Goal: Transaction & Acquisition: Purchase product/service

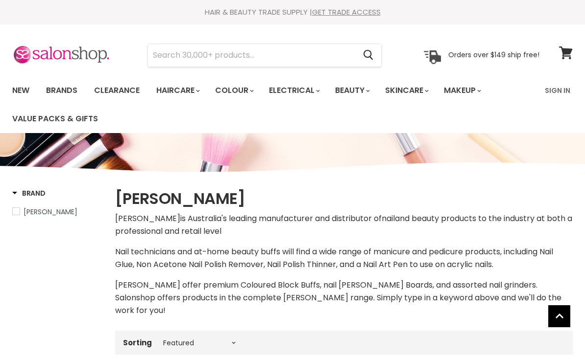
select select "manual"
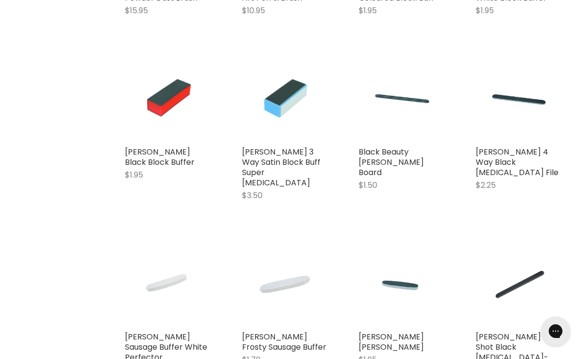
scroll to position [1846, 0]
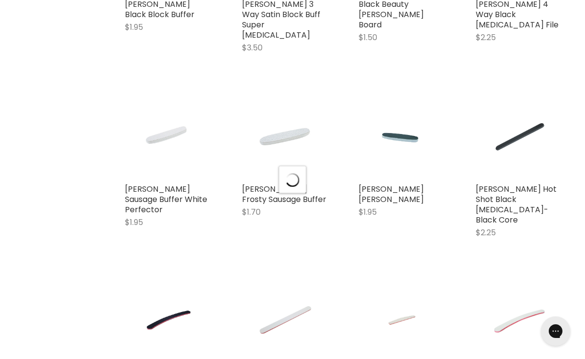
select select "manual"
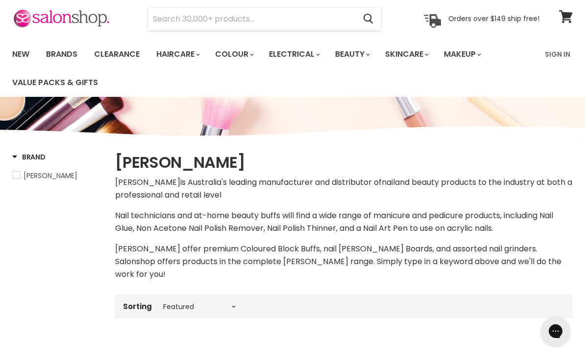
scroll to position [38, 0]
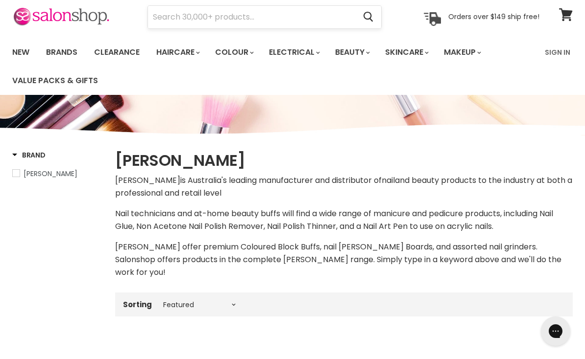
click at [203, 15] on input "Search" at bounding box center [251, 17] width 207 height 23
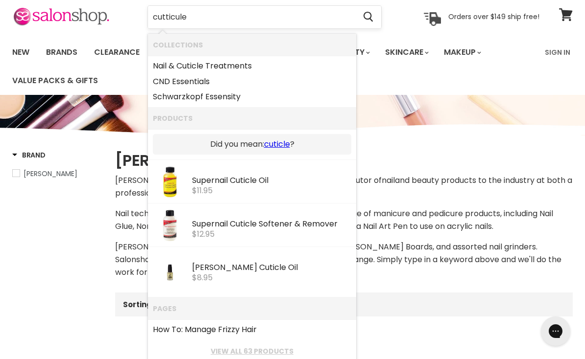
type input "cuticle"
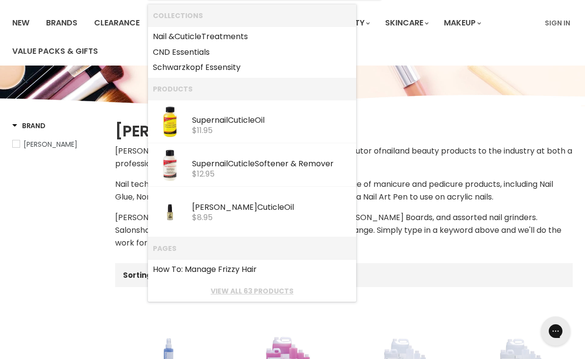
scroll to position [64, 0]
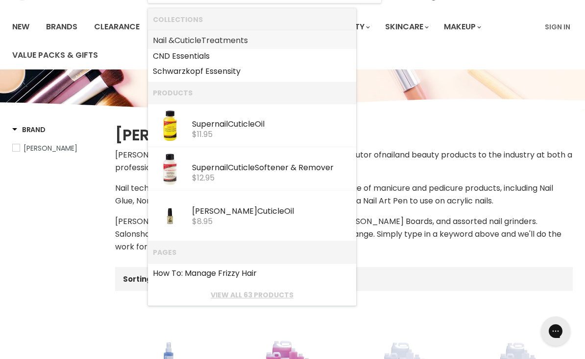
click at [193, 43] on b "Cuticle" at bounding box center [187, 40] width 27 height 11
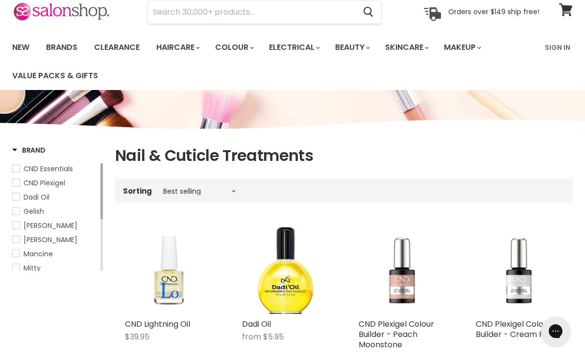
scroll to position [44, 0]
click at [18, 240] on span "Hawley" at bounding box center [16, 239] width 7 height 7
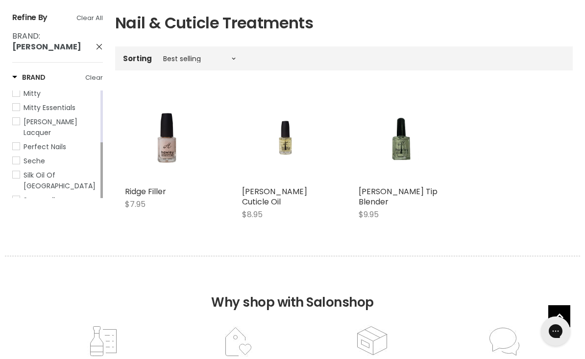
scroll to position [176, 0]
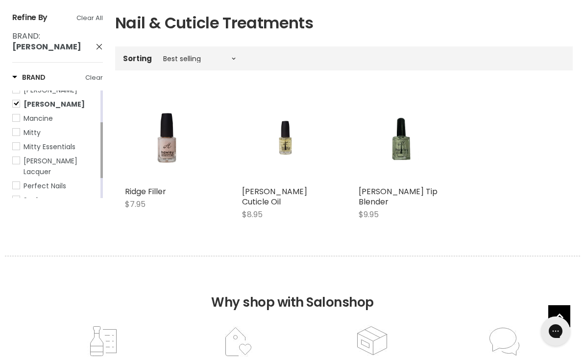
drag, startPoint x: 101, startPoint y: 144, endPoint x: 101, endPoint y: 124, distance: 20.6
click at [101, 124] on div "Main content" at bounding box center [101, 150] width 2 height 56
click at [15, 101] on span "Hawley" at bounding box center [16, 104] width 7 height 7
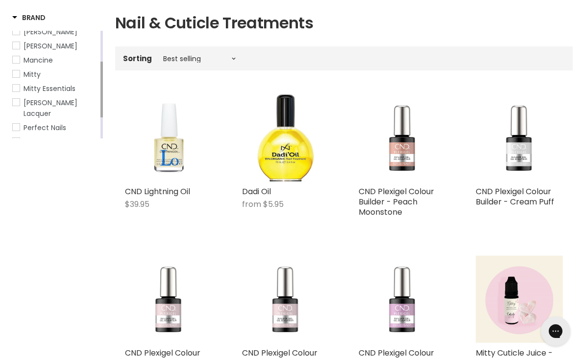
click at [17, 61] on span "Mancine" at bounding box center [16, 59] width 7 height 7
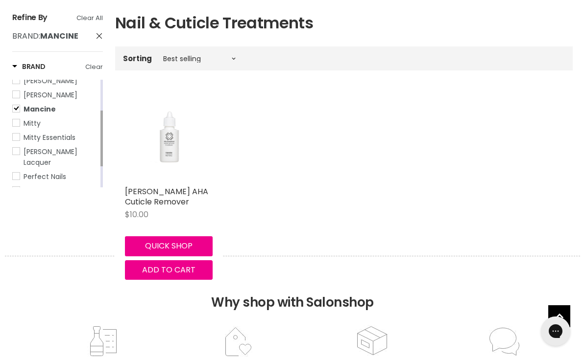
click at [165, 142] on img "Main content" at bounding box center [169, 138] width 58 height 88
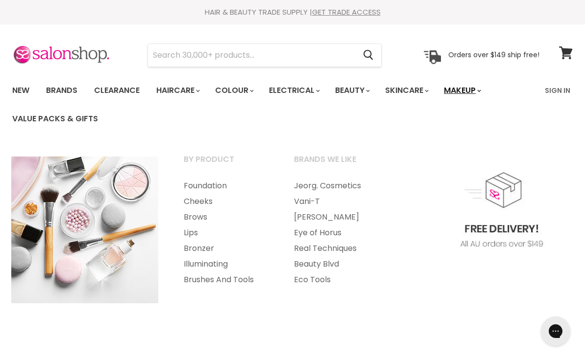
click at [473, 89] on link "Makeup" at bounding box center [461, 90] width 50 height 21
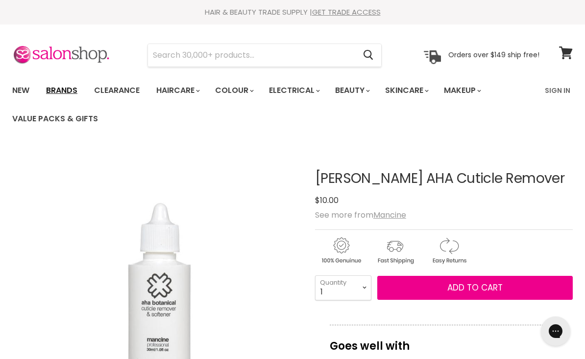
click at [65, 91] on link "Brands" at bounding box center [62, 90] width 46 height 21
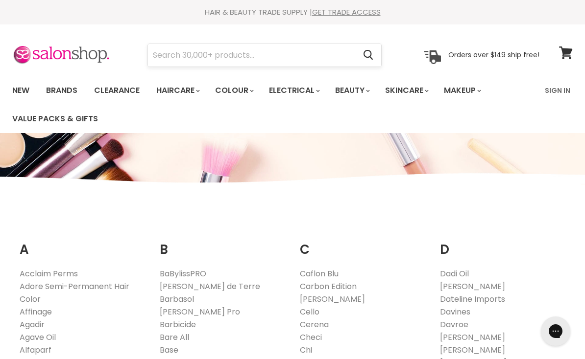
click at [180, 61] on input "Search" at bounding box center [251, 55] width 207 height 23
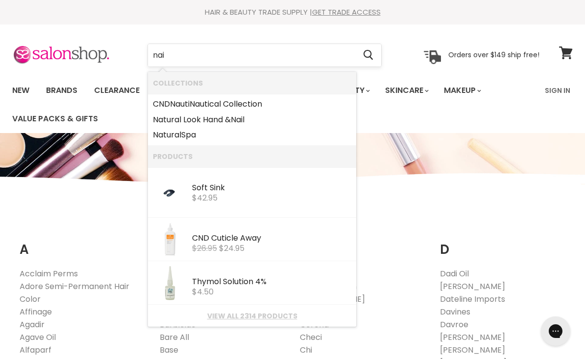
type input "nail"
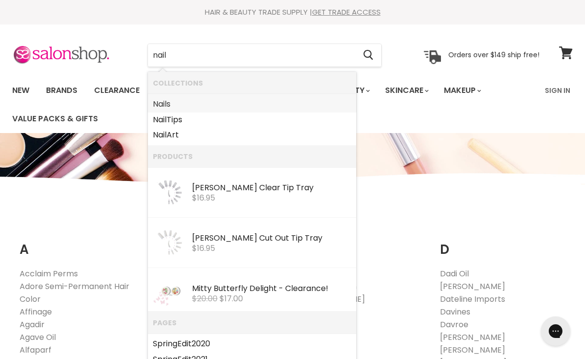
click at [163, 107] on b "Nail" at bounding box center [160, 103] width 14 height 11
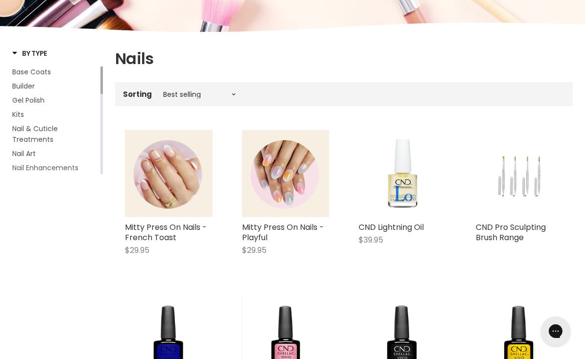
click at [24, 168] on span "Nail Enhancements" at bounding box center [45, 168] width 66 height 10
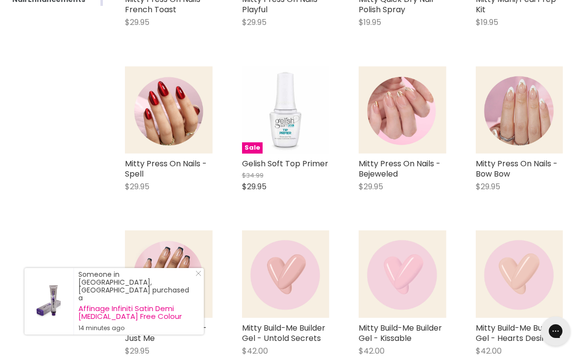
scroll to position [370, 0]
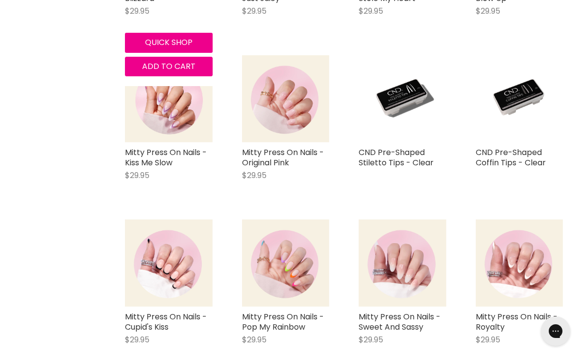
scroll to position [3104, 0]
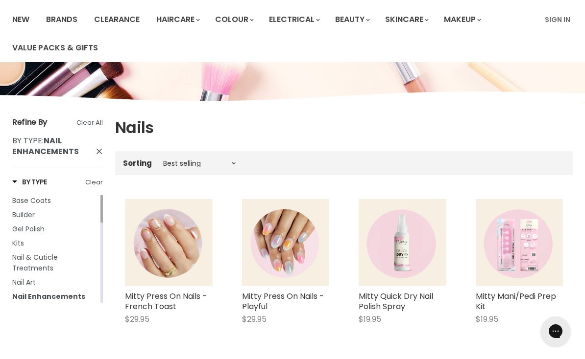
scroll to position [62, 0]
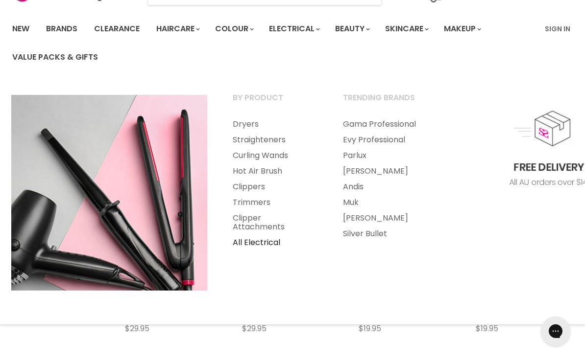
click at [263, 242] on link "All Electrical" at bounding box center [274, 243] width 108 height 16
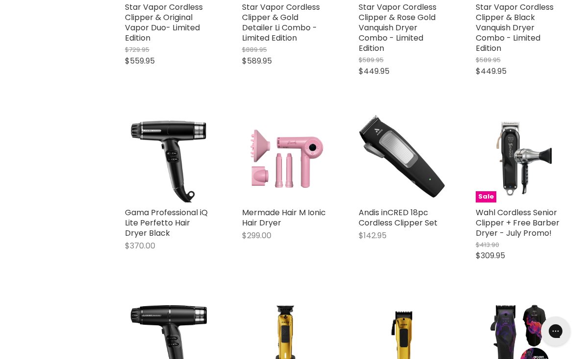
scroll to position [772, 0]
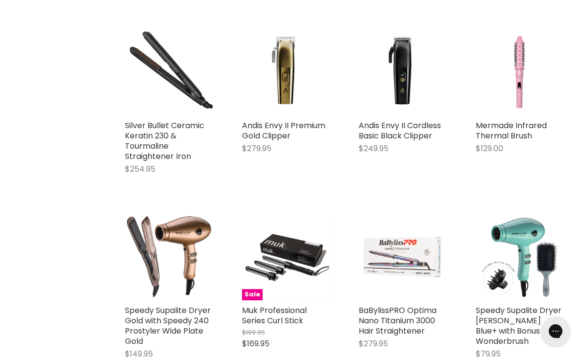
scroll to position [2670, 0]
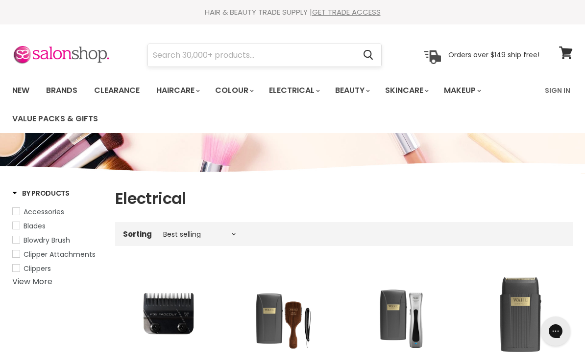
click at [180, 51] on input "Search" at bounding box center [251, 55] width 207 height 23
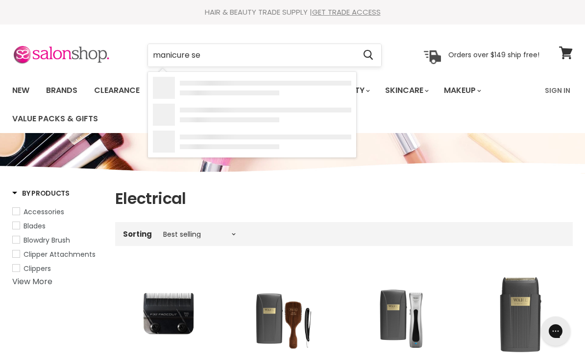
type input "manicure set"
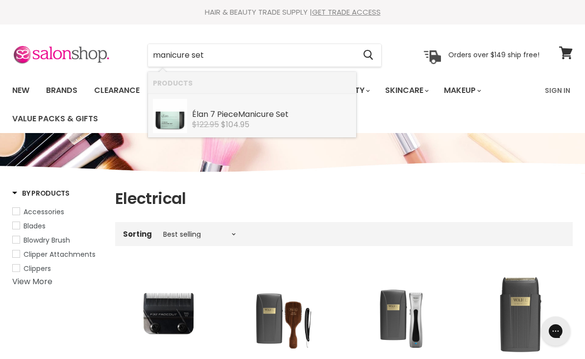
click at [173, 121] on img "Products: Élan 7 Piece Manicure Set" at bounding box center [170, 116] width 34 height 34
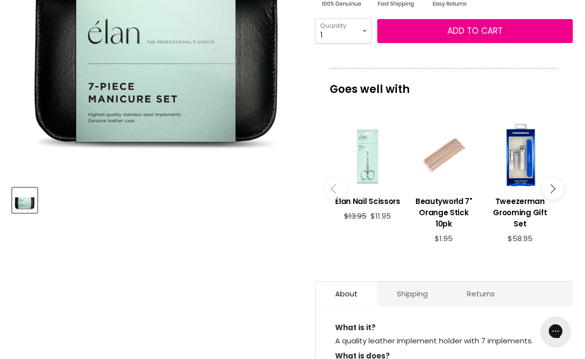
scroll to position [254, 0]
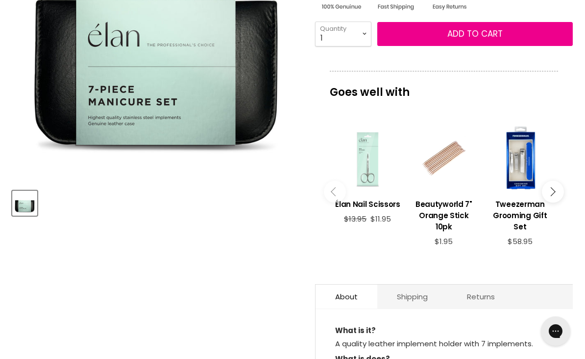
click at [22, 209] on img "Product thumbnails" at bounding box center [24, 203] width 23 height 23
click at [177, 91] on img "Élan 7 Piece Manicure Set image. Click or Scroll to Zoom." at bounding box center [156, 37] width 288 height 288
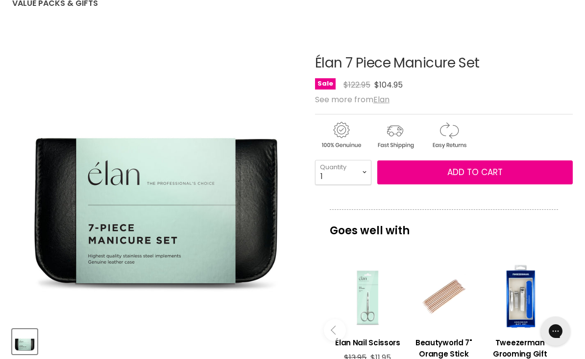
scroll to position [114, 0]
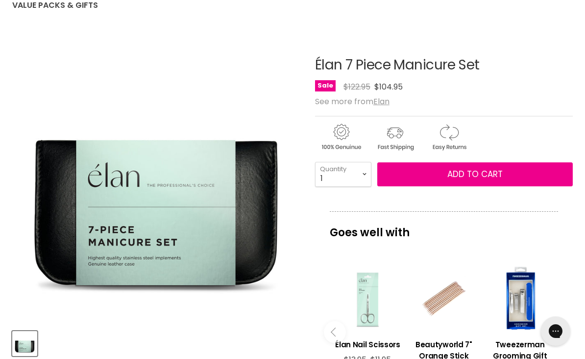
drag, startPoint x: 315, startPoint y: 67, endPoint x: 485, endPoint y: 71, distance: 170.0
click at [485, 71] on h1 "Élan 7 Piece Manicure Set" at bounding box center [444, 65] width 258 height 15
copy h1 "Élan 7 Piece Manicure Set"
